Goal: Task Accomplishment & Management: Manage account settings

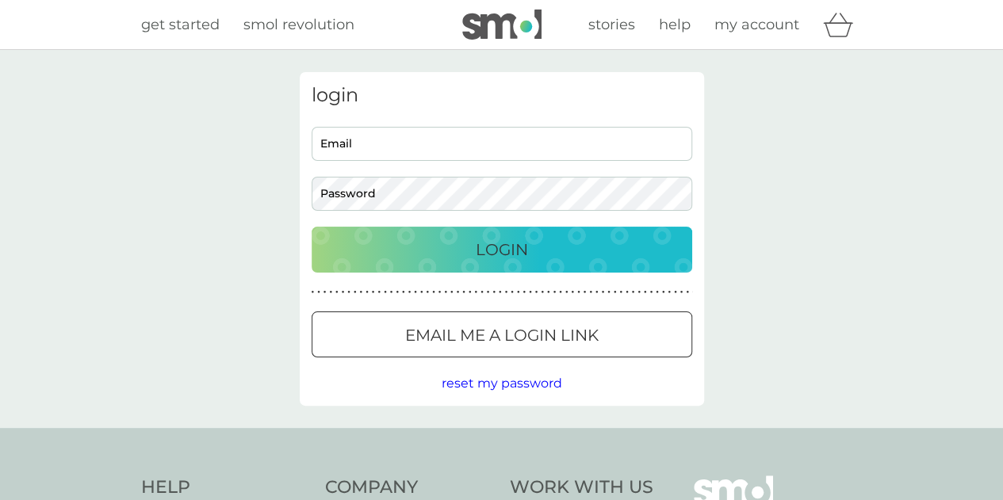
click at [418, 141] on input "Email" at bounding box center [501, 144] width 380 height 34
type input "[EMAIL_ADDRESS][DOMAIN_NAME]"
click at [311, 227] on button "Login" at bounding box center [501, 250] width 380 height 46
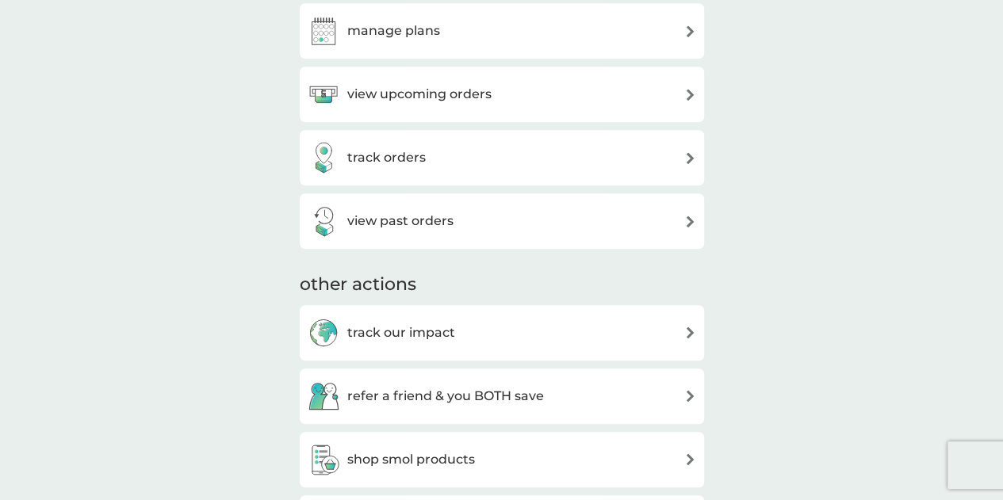
scroll to position [396, 0]
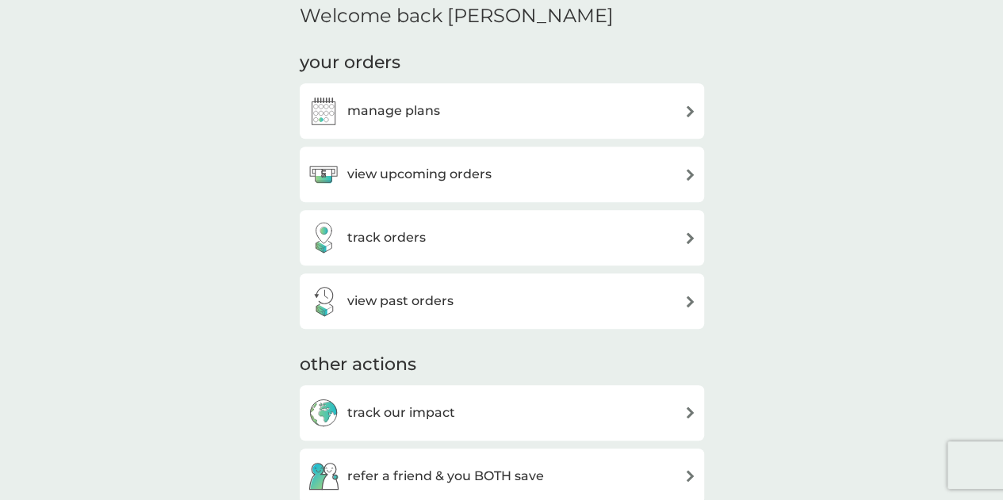
click at [471, 115] on div "manage plans" at bounding box center [501, 111] width 388 height 32
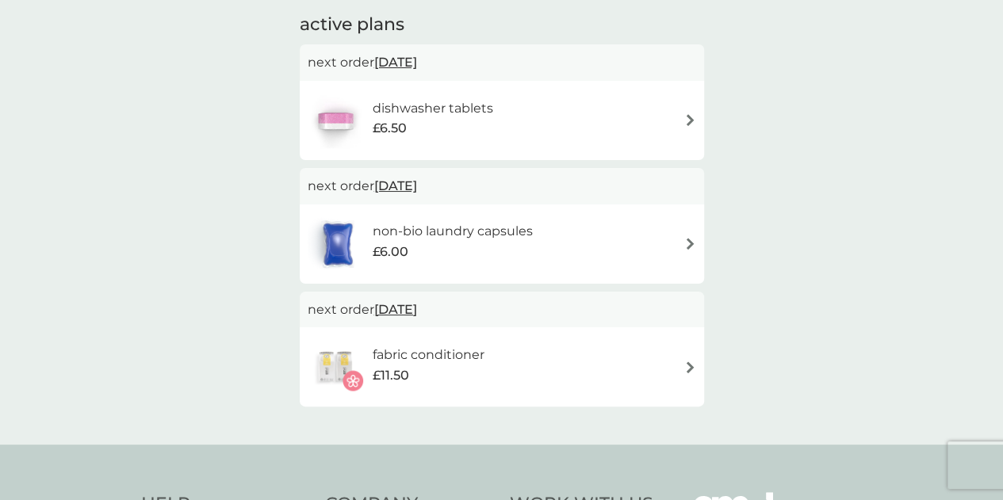
scroll to position [238, 0]
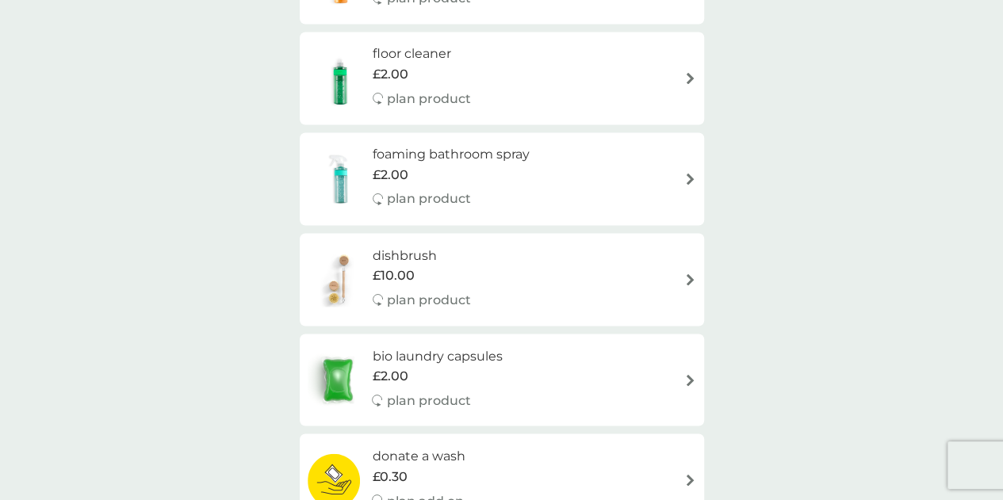
scroll to position [793, 0]
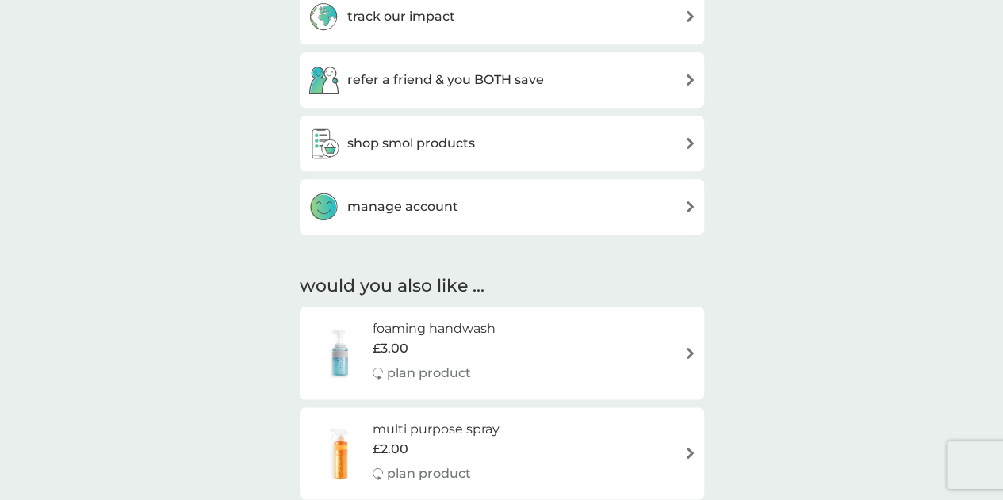
click at [565, 212] on div "manage account" at bounding box center [501, 207] width 388 height 32
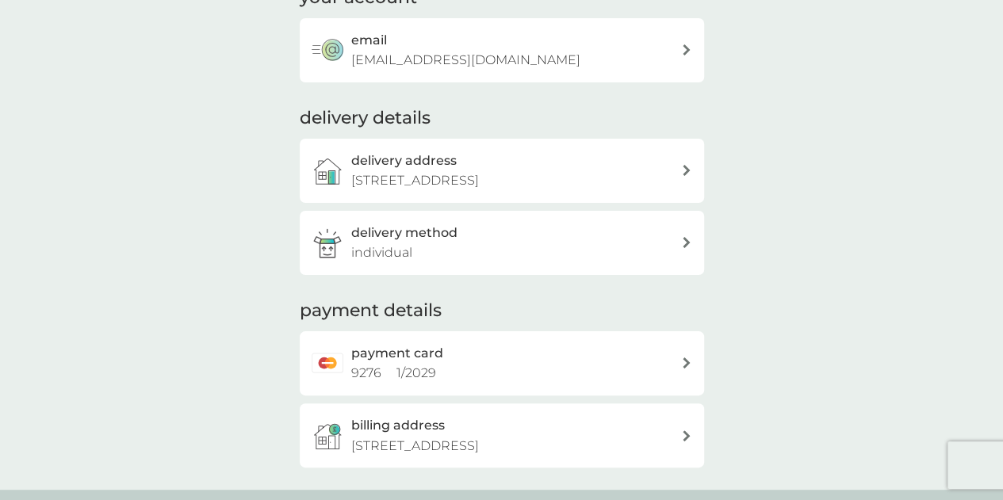
scroll to position [159, 0]
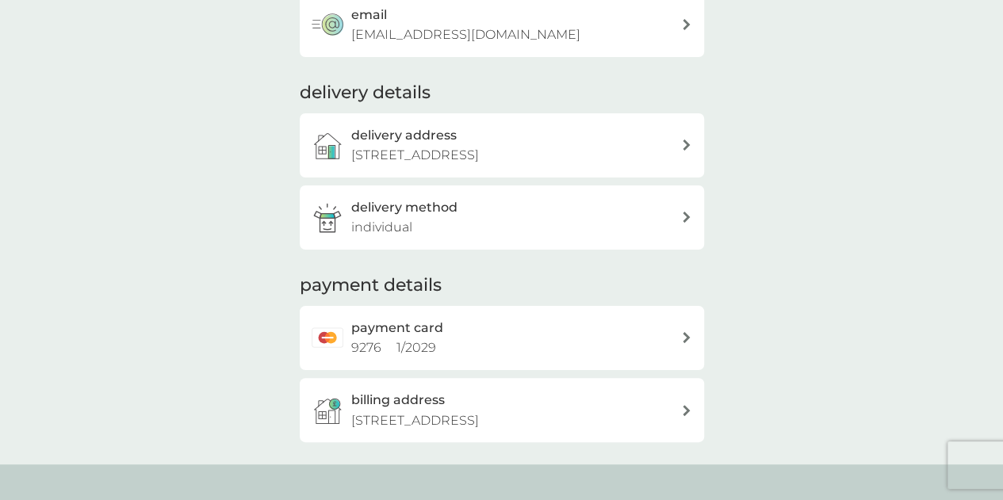
click at [499, 235] on div "delivery method individual" at bounding box center [516, 217] width 330 height 40
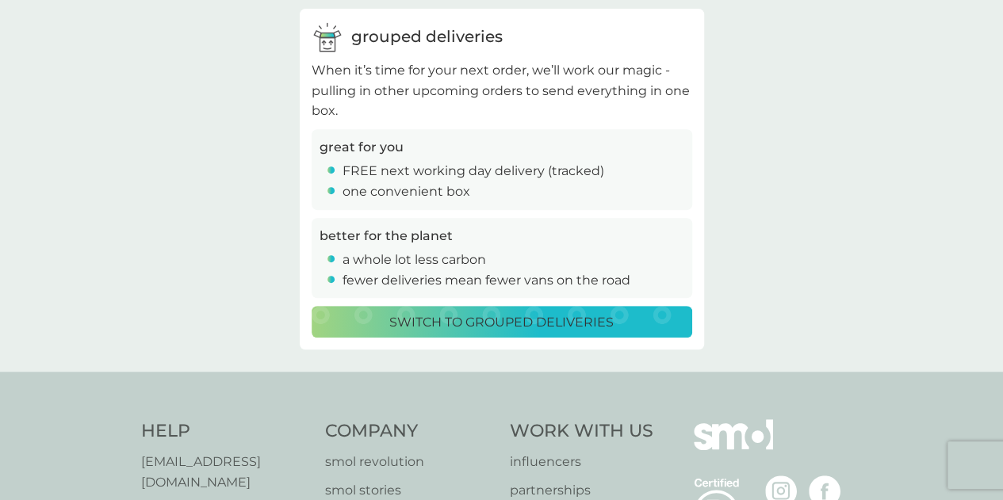
scroll to position [317, 0]
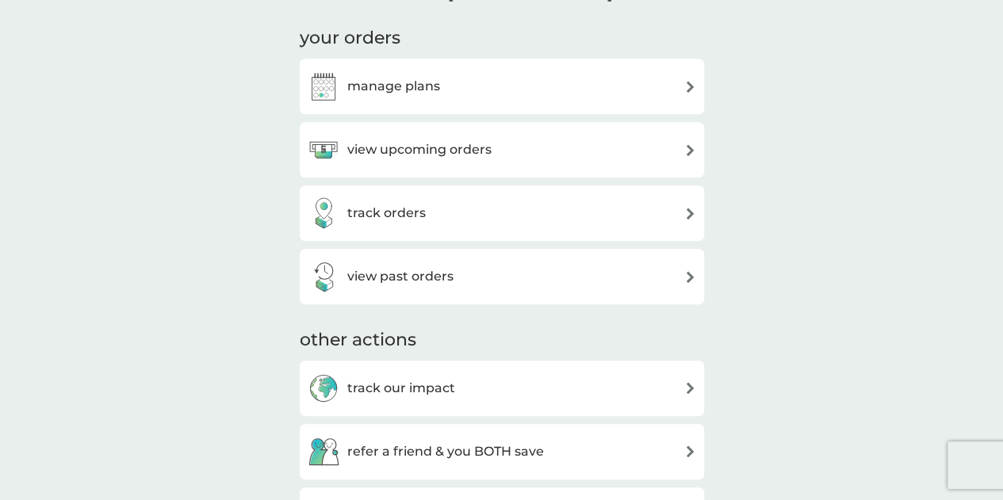
scroll to position [396, 0]
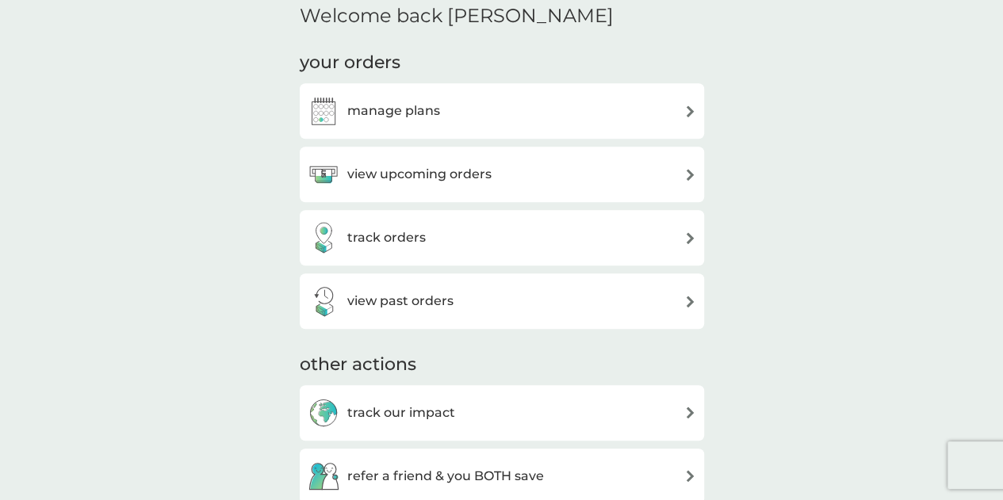
click at [396, 114] on h3 "manage plans" at bounding box center [393, 111] width 93 height 21
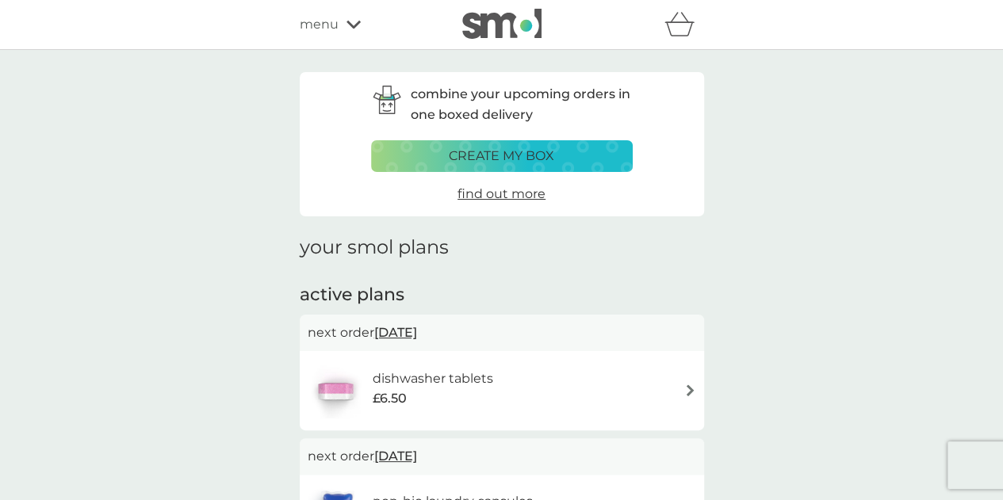
click at [434, 367] on div "dishwasher tablets £6.50" at bounding box center [407, 390] width 201 height 55
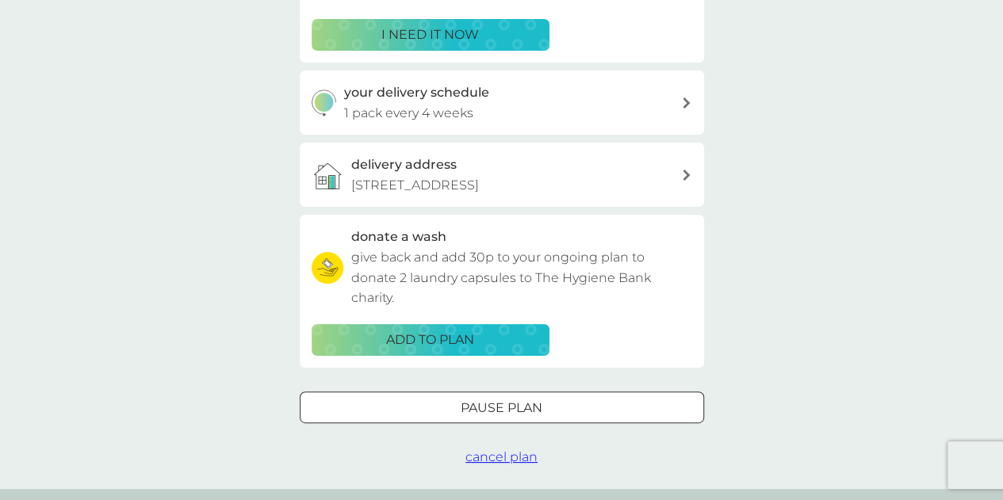
click at [495, 454] on span "cancel plan" at bounding box center [501, 456] width 72 height 15
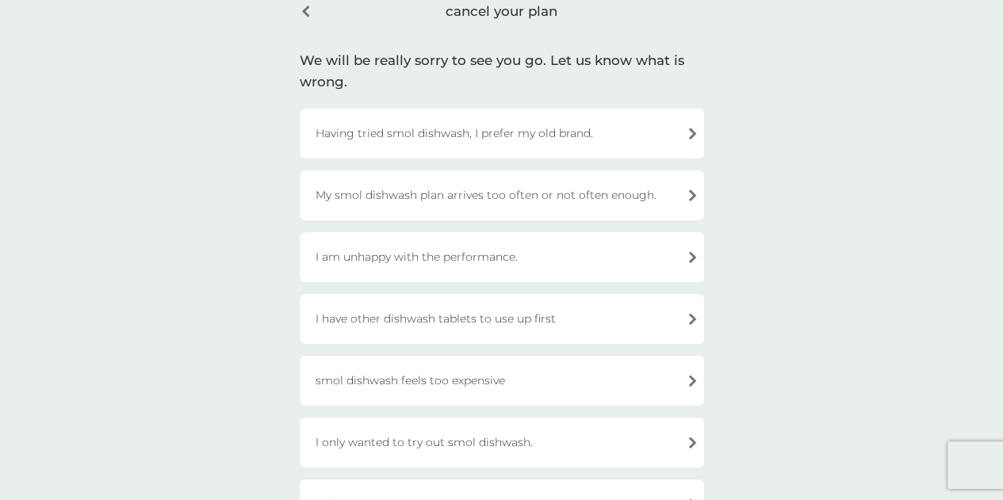
scroll to position [159, 0]
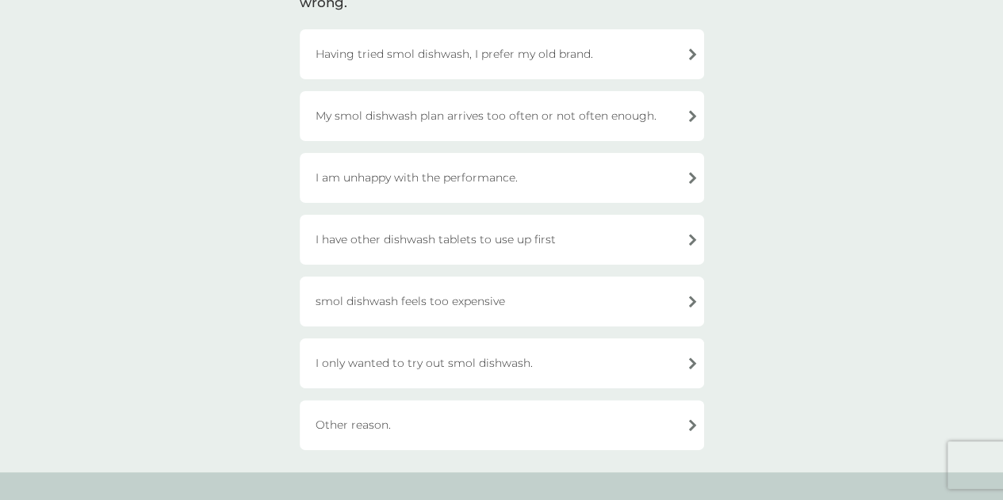
click at [475, 424] on div "Other reason." at bounding box center [502, 425] width 404 height 50
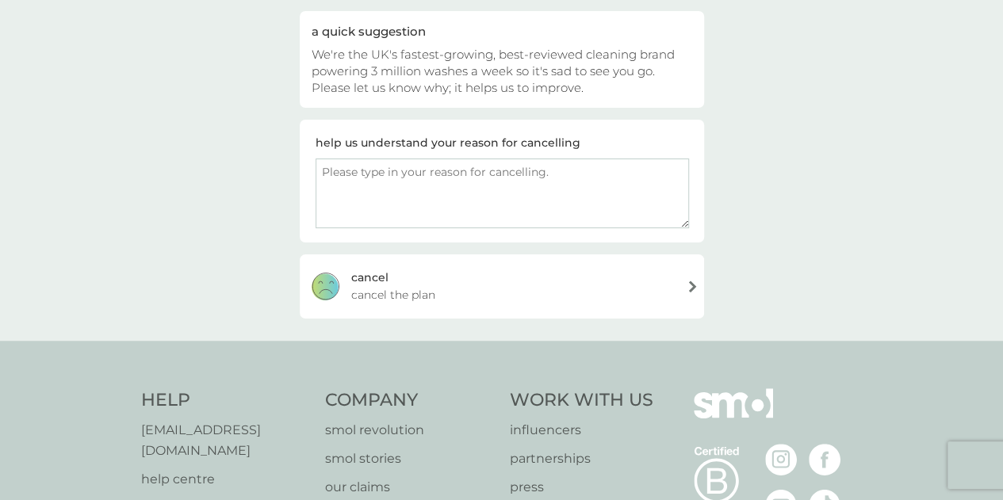
click at [474, 201] on textarea at bounding box center [501, 194] width 373 height 70
type textarea "i am moving abroad"
click at [533, 255] on div "[PERSON_NAME] the plan" at bounding box center [502, 285] width 404 height 63
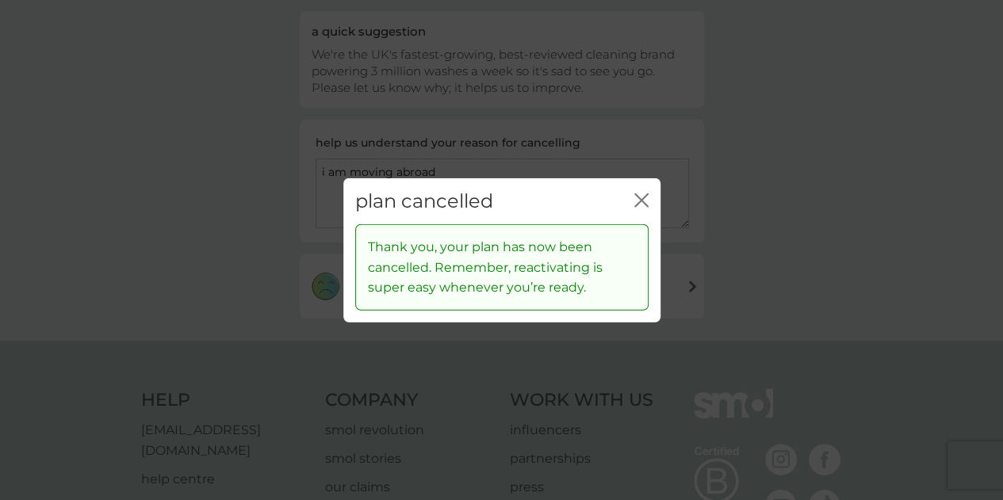
click at [616, 209] on div "plan cancelled close" at bounding box center [501, 201] width 317 height 47
click at [623, 192] on div "plan cancelled close" at bounding box center [501, 201] width 317 height 47
click at [647, 205] on div "plan cancelled close" at bounding box center [501, 201] width 317 height 47
click at [632, 196] on div "plan cancelled close" at bounding box center [501, 201] width 317 height 47
click at [639, 199] on icon "close" at bounding box center [638, 199] width 6 height 13
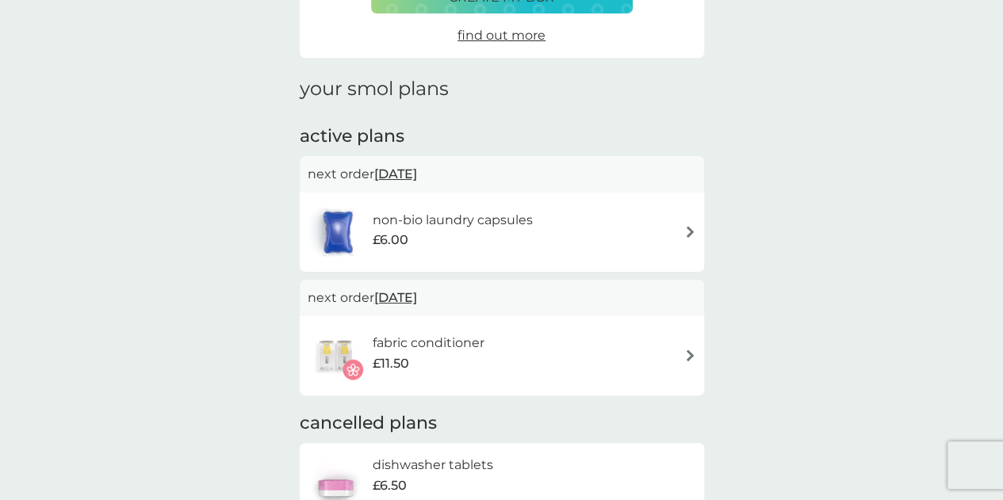
scroll to position [238, 0]
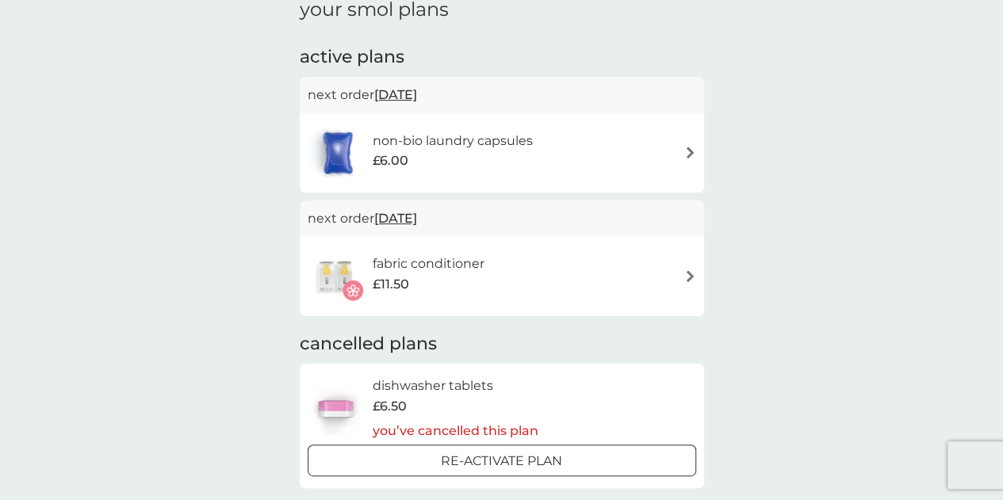
click at [682, 280] on div "fabric conditioner £11.50" at bounding box center [501, 276] width 388 height 55
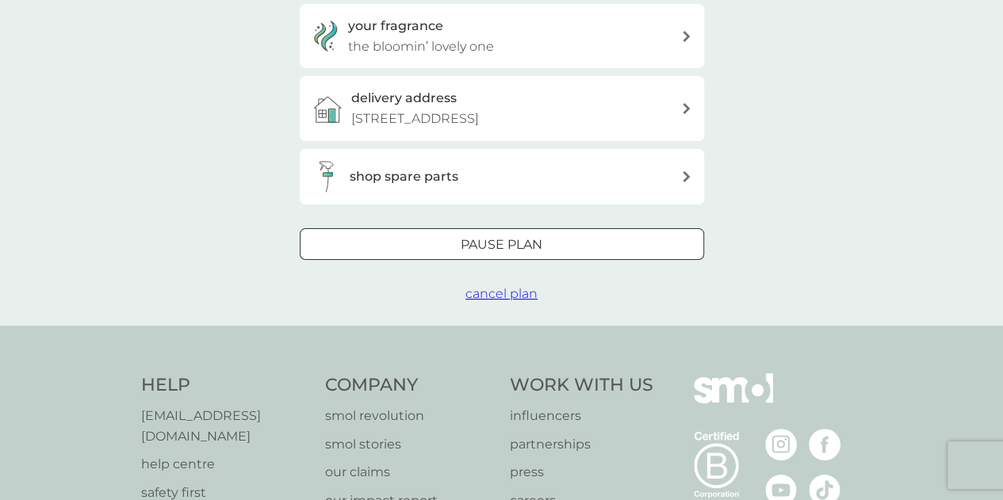
scroll to position [476, 0]
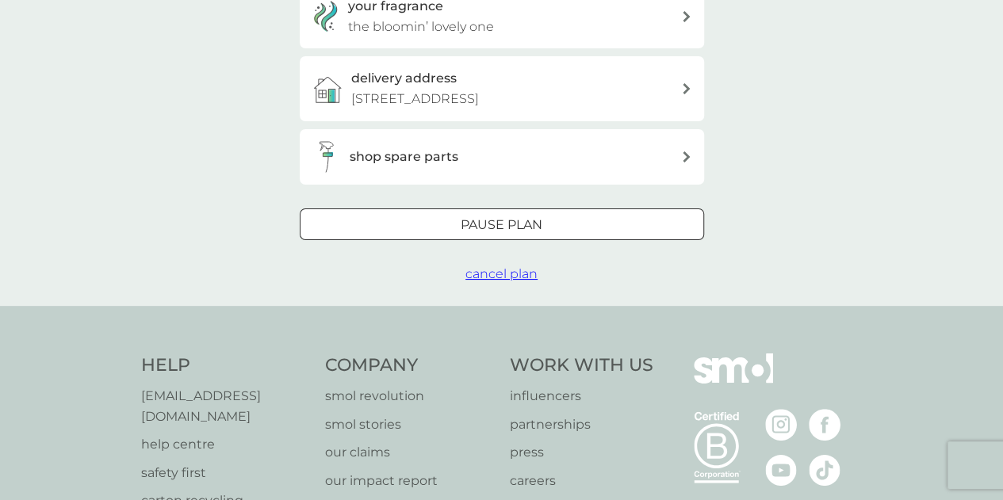
click at [529, 271] on span "cancel plan" at bounding box center [501, 273] width 72 height 15
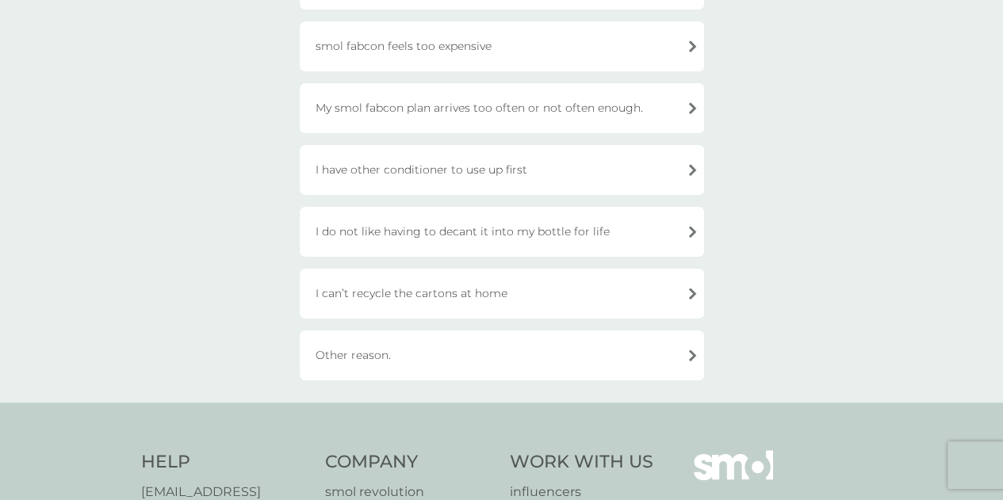
click at [438, 344] on div "Other reason." at bounding box center [502, 355] width 404 height 50
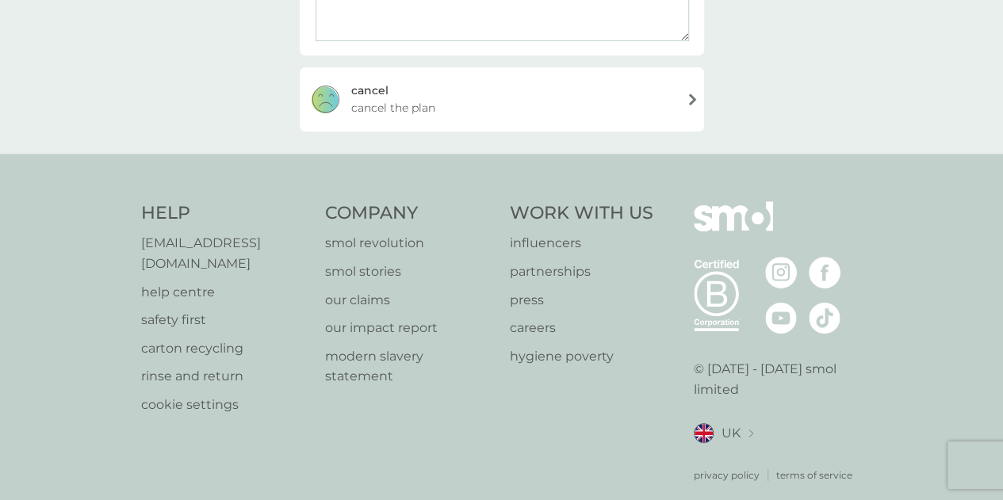
scroll to position [271, 0]
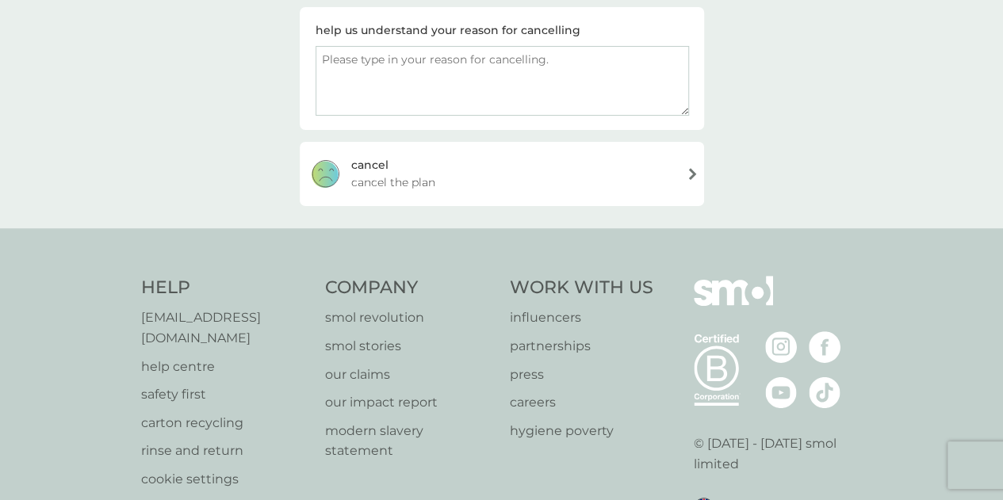
click at [426, 107] on textarea at bounding box center [501, 81] width 373 height 70
type textarea "moving abroad"
click at [472, 181] on div "[PERSON_NAME] the plan" at bounding box center [502, 173] width 404 height 63
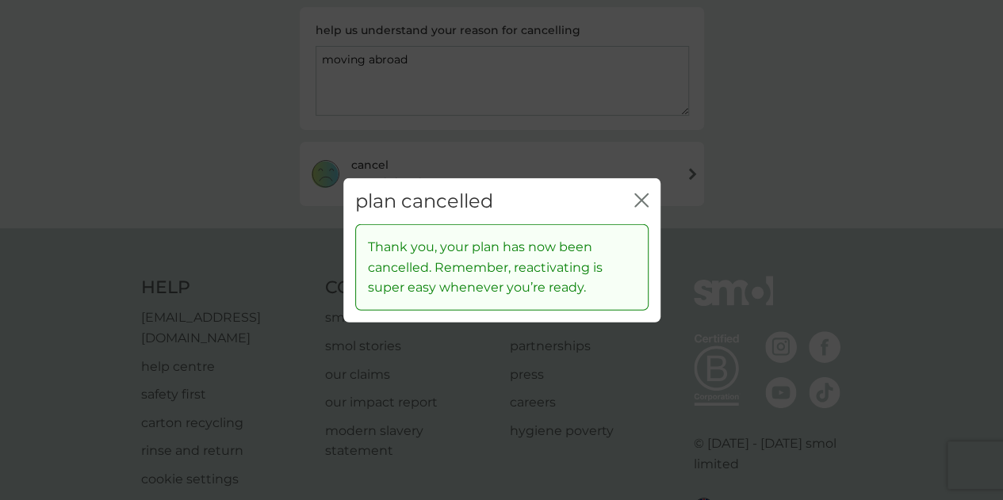
click at [640, 206] on icon "close" at bounding box center [641, 200] width 14 height 14
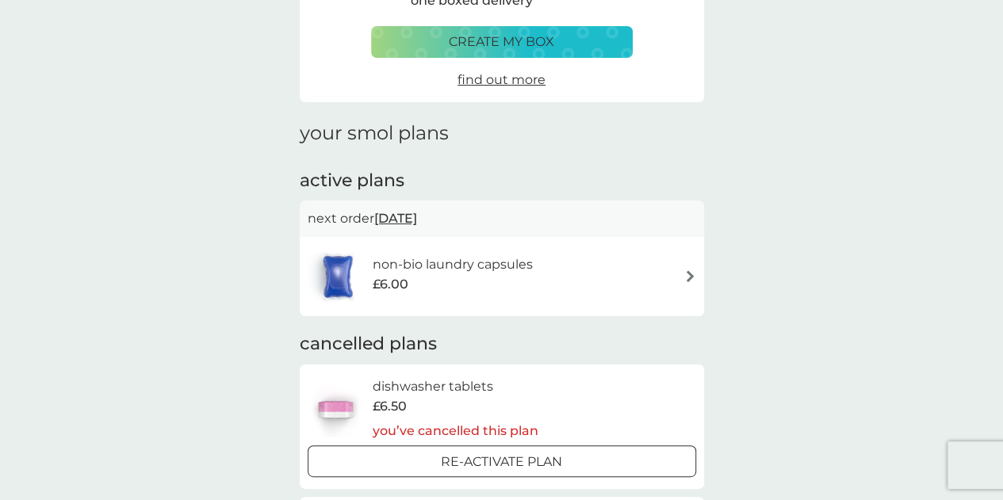
scroll to position [238, 0]
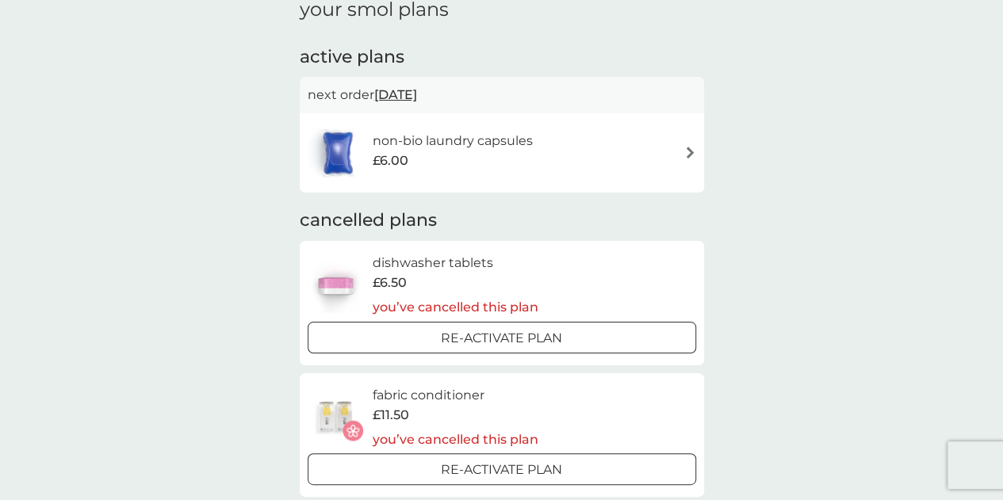
click at [582, 159] on div "non-bio laundry capsules £6.00" at bounding box center [501, 152] width 388 height 55
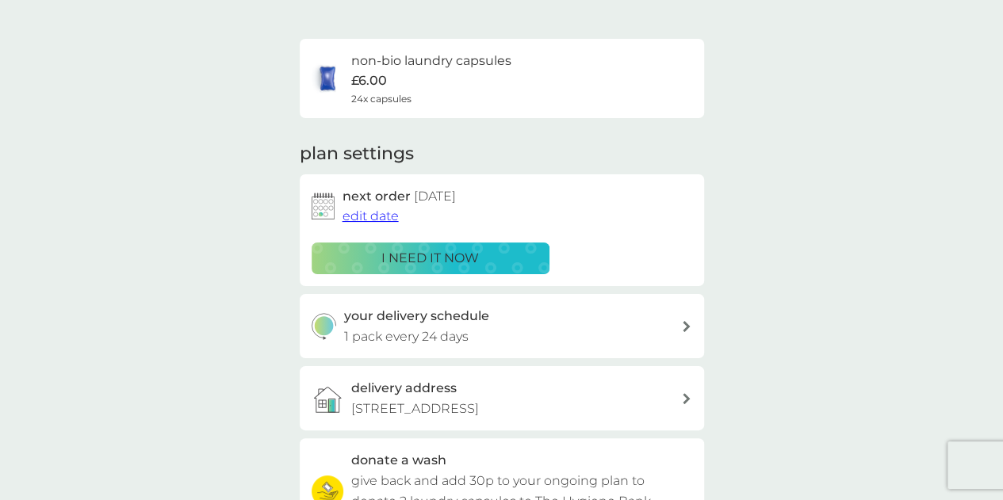
scroll to position [317, 0]
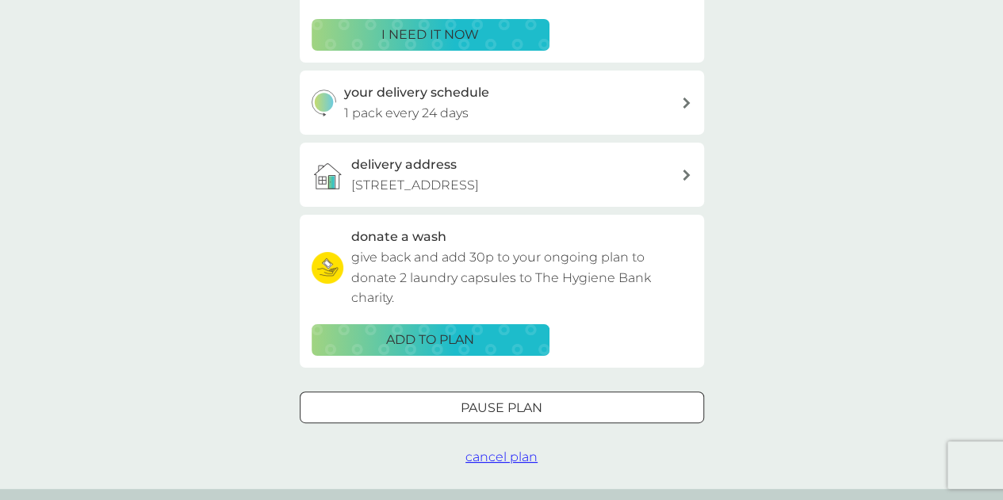
click at [476, 454] on span "cancel plan" at bounding box center [501, 456] width 72 height 15
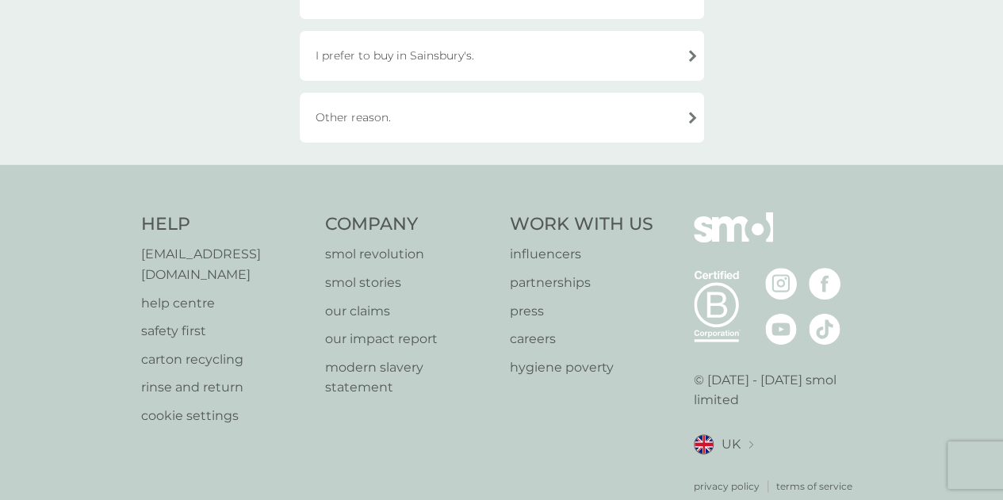
click at [362, 108] on div "Other reason." at bounding box center [502, 118] width 404 height 50
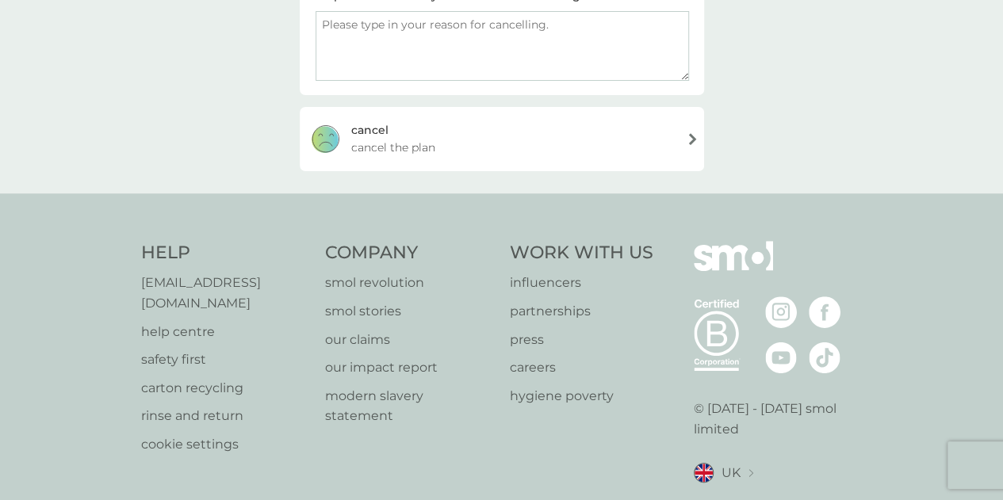
scroll to position [271, 0]
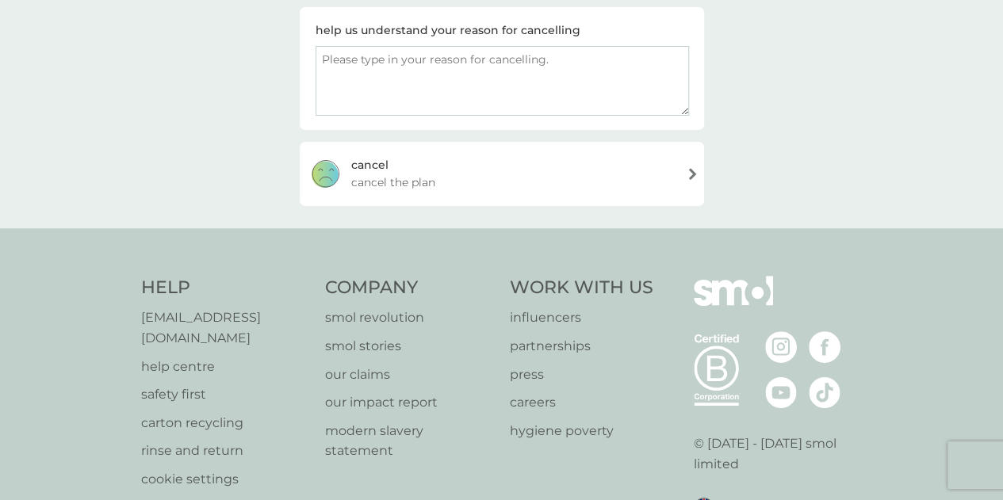
click at [385, 89] on textarea at bounding box center [501, 81] width 373 height 70
type textarea "n"
type textarea "moving abroad"
click at [489, 189] on div "[PERSON_NAME] the plan" at bounding box center [502, 173] width 404 height 63
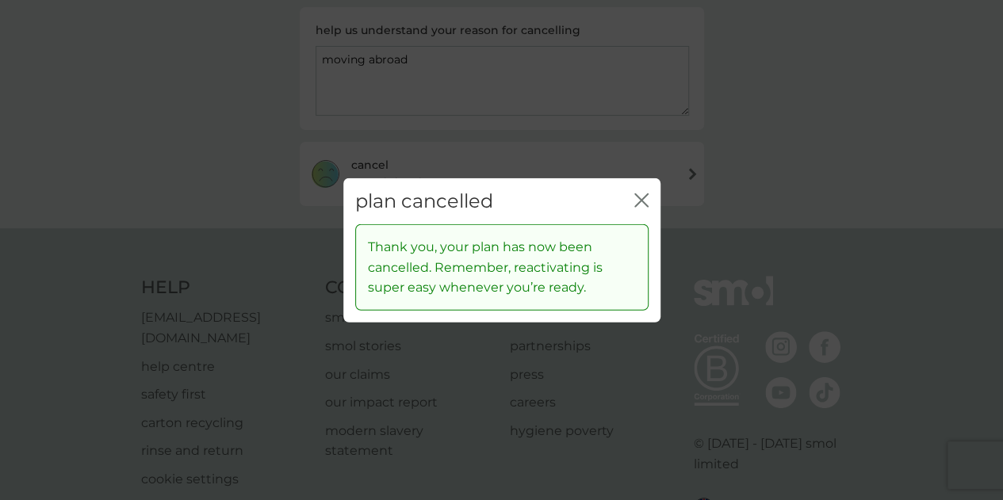
click at [630, 201] on div "plan cancelled close" at bounding box center [501, 201] width 317 height 47
click at [640, 199] on icon "close" at bounding box center [638, 199] width 6 height 13
